Goal: Task Accomplishment & Management: Manage account settings

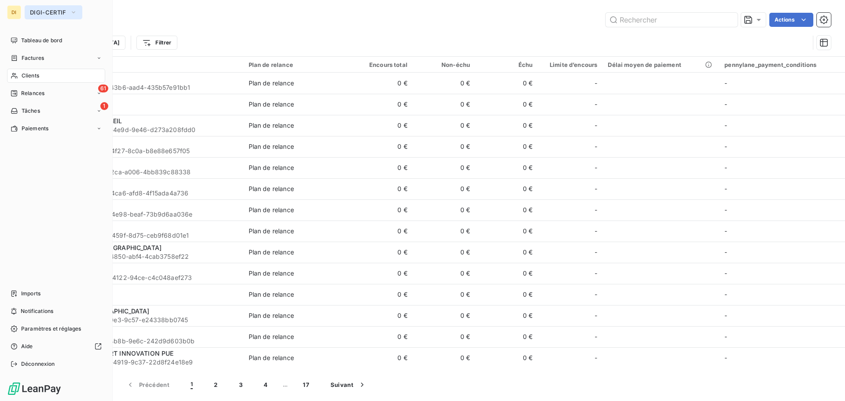
click at [41, 15] on span "DIGI-CERTIF" at bounding box center [48, 12] width 37 height 7
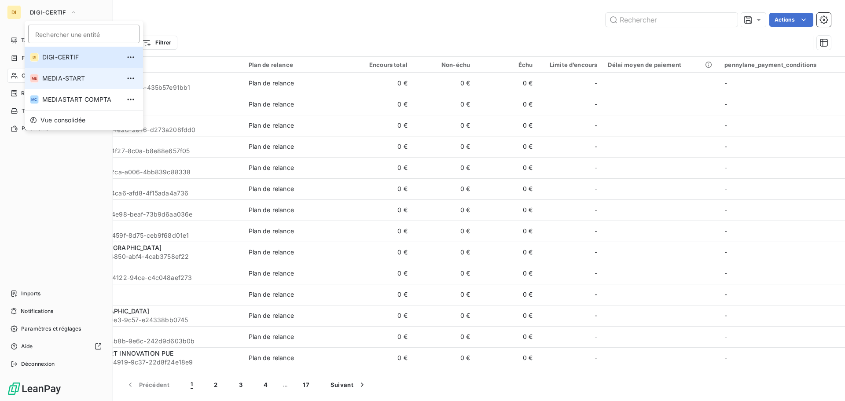
click at [46, 76] on span "MEDIA-START" at bounding box center [81, 78] width 78 height 9
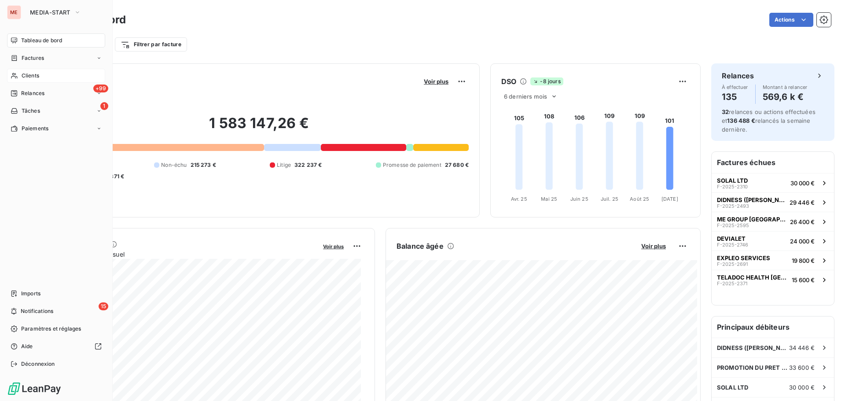
click at [33, 80] on div "Clients" at bounding box center [56, 76] width 98 height 14
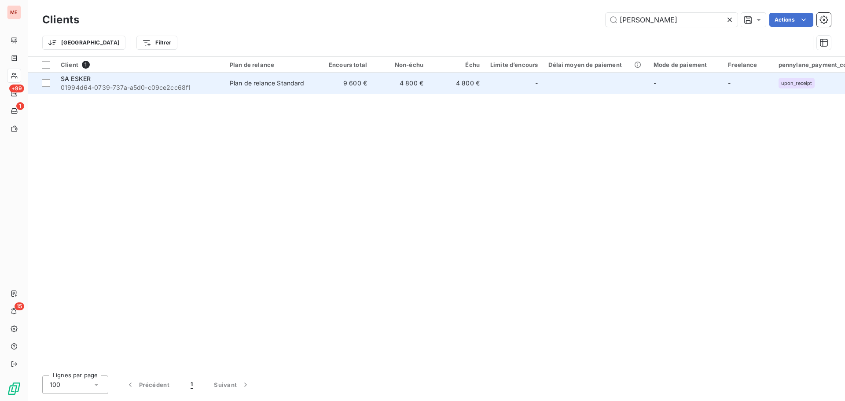
type input "[PERSON_NAME]"
click at [313, 78] on td "Plan de relance Standard" at bounding box center [270, 83] width 92 height 21
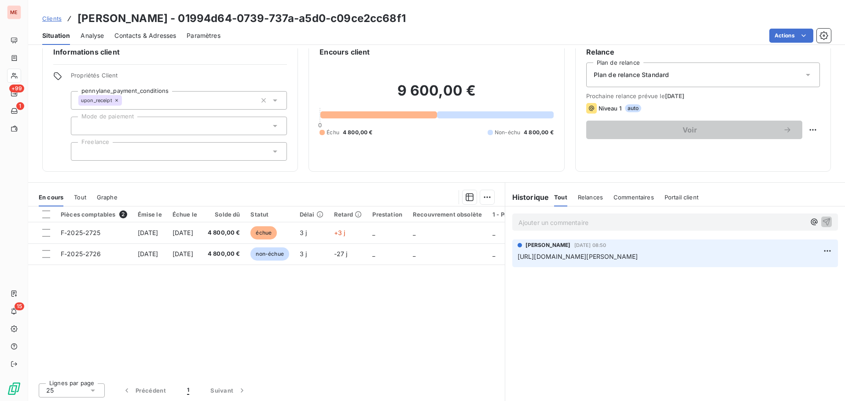
scroll to position [18, 0]
drag, startPoint x: 559, startPoint y: 228, endPoint x: 562, endPoint y: 223, distance: 6.3
click at [562, 223] on div "Ajouter un commentaire ﻿" at bounding box center [675, 222] width 326 height 17
click at [562, 223] on p "Ajouter un commentaire ﻿" at bounding box center [661, 222] width 287 height 11
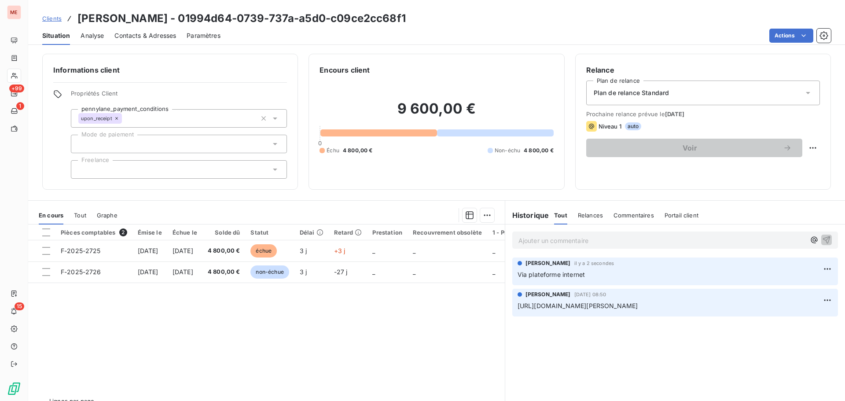
scroll to position [0, 0]
click at [124, 38] on span "Contacts & Adresses" at bounding box center [145, 35] width 62 height 9
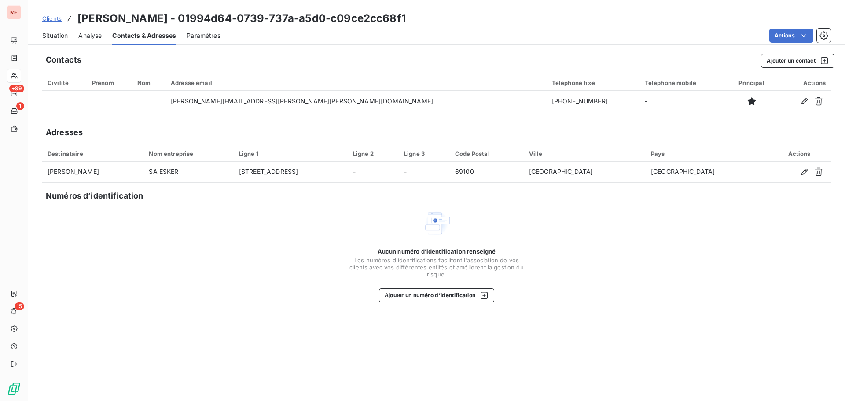
click at [53, 40] on div "Situation" at bounding box center [55, 35] width 26 height 18
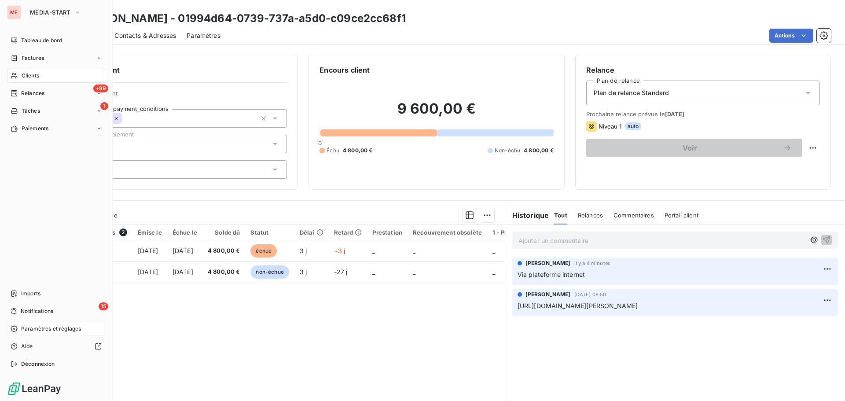
click at [40, 331] on span "Paramètres et réglages" at bounding box center [51, 329] width 60 height 8
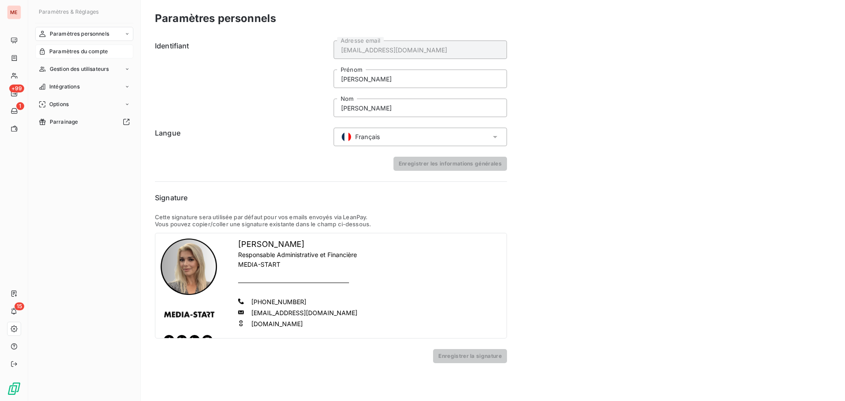
click at [104, 49] on span "Paramètres du compte" at bounding box center [78, 52] width 59 height 8
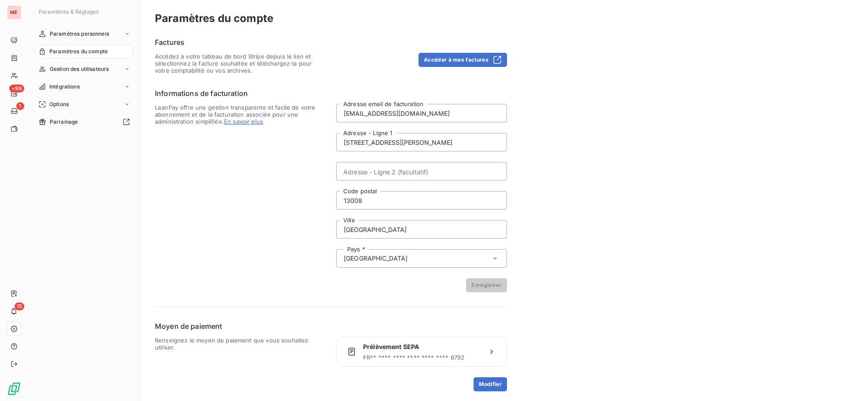
scroll to position [1, 0]
click at [438, 60] on button "Accéder à mes factures" at bounding box center [463, 59] width 88 height 14
